Goal: Task Accomplishment & Management: Use online tool/utility

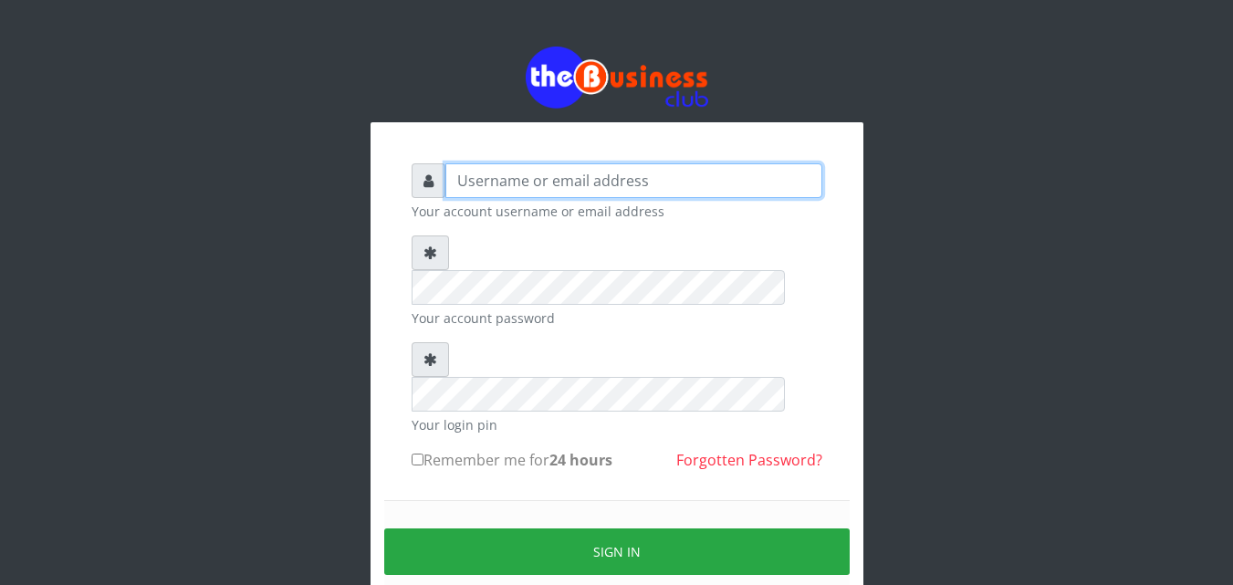
type input "kenachuks"
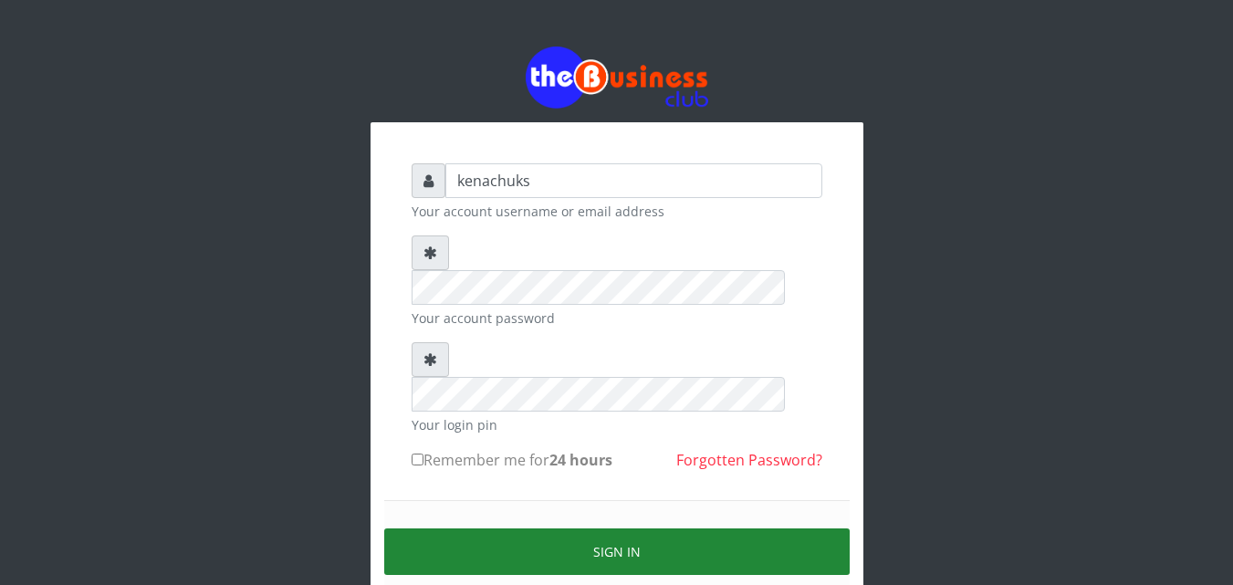
click at [562, 528] on button "Sign in" at bounding box center [616, 551] width 465 height 47
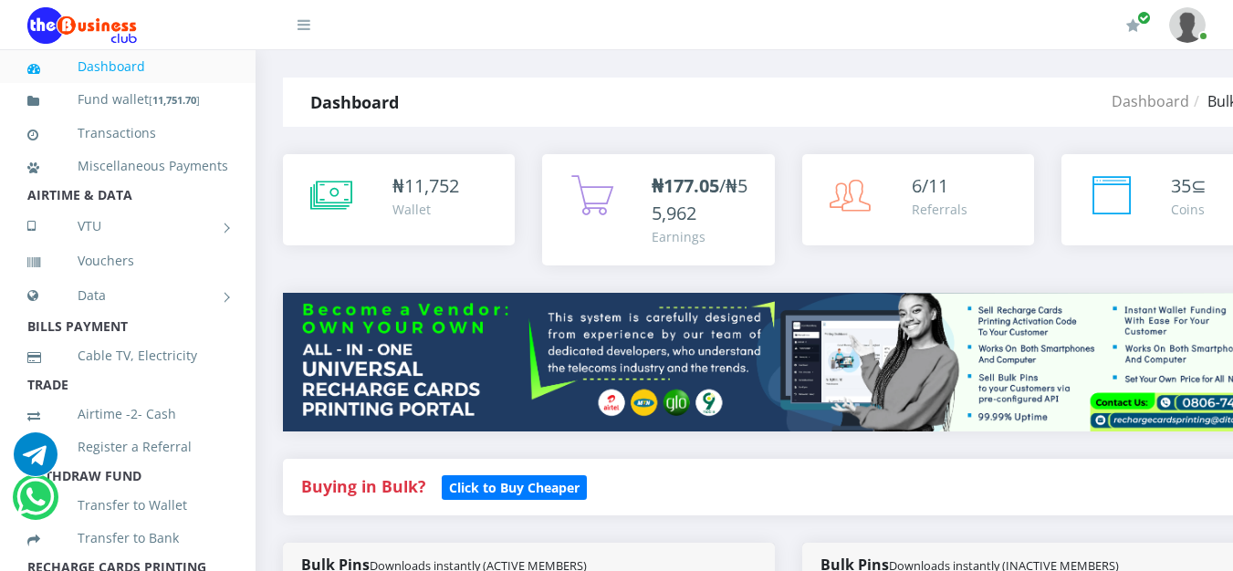
click at [911, 94] on div "Dashboard Bulkpins" at bounding box center [957, 102] width 674 height 49
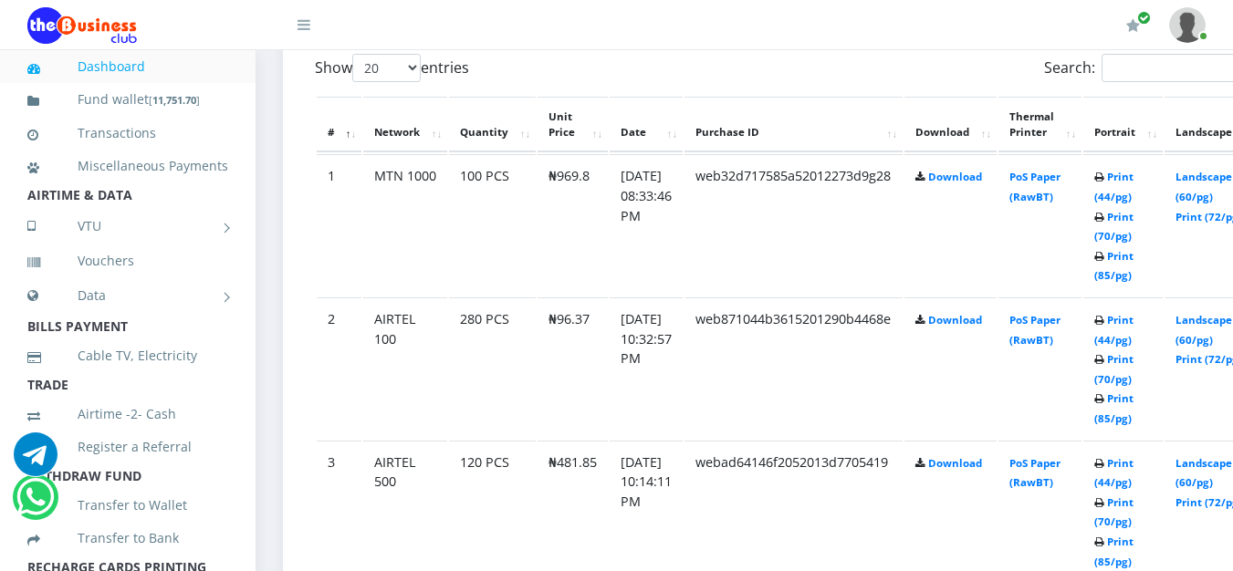
scroll to position [1498, 0]
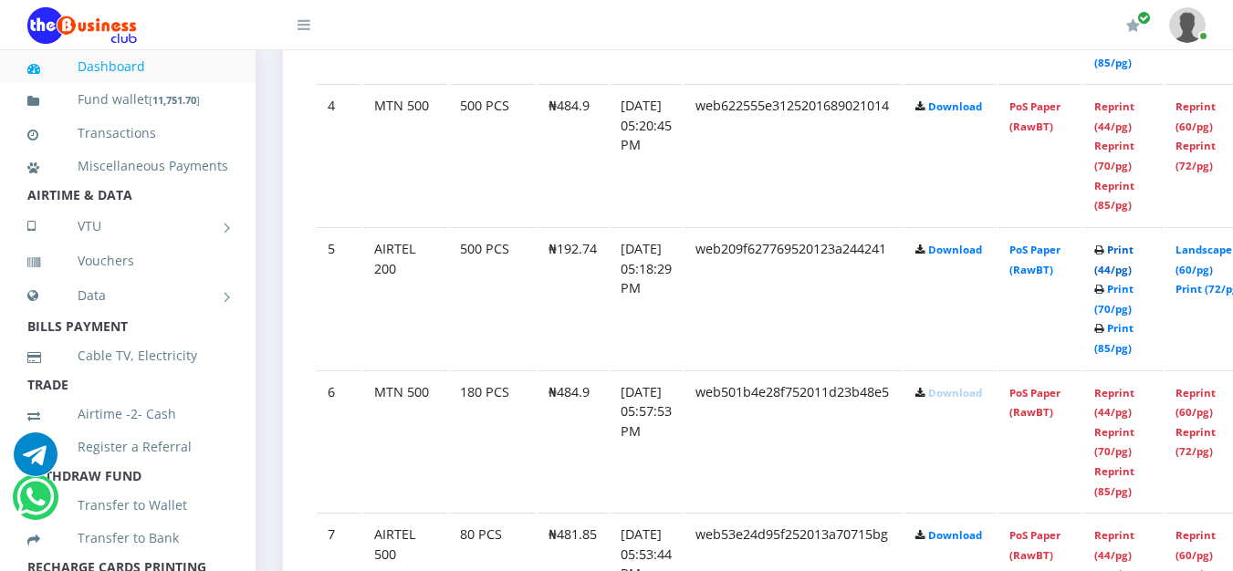
click at [1133, 252] on link "Print (44/pg)" at bounding box center [1113, 260] width 39 height 34
